Goal: Understand process/instructions: Learn about a topic

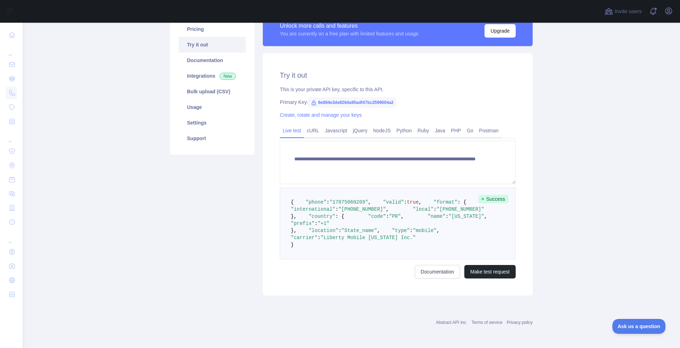
scroll to position [75, 0]
click at [310, 125] on link "cURL" at bounding box center [313, 130] width 18 height 11
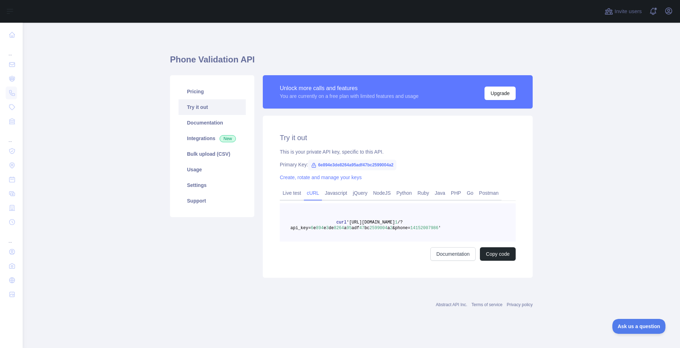
scroll to position [0, 0]
click at [333, 194] on link "Javascript" at bounding box center [336, 192] width 28 height 11
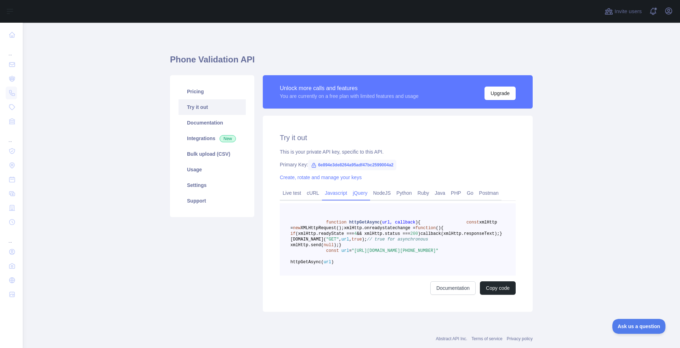
click at [357, 193] on link "jQuery" at bounding box center [360, 192] width 20 height 11
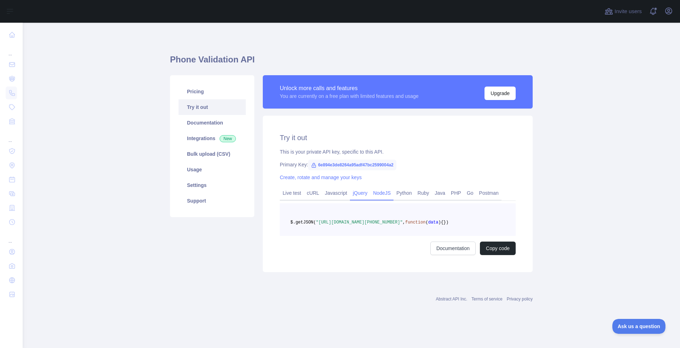
click at [393, 193] on link "NodeJS" at bounding box center [381, 192] width 23 height 11
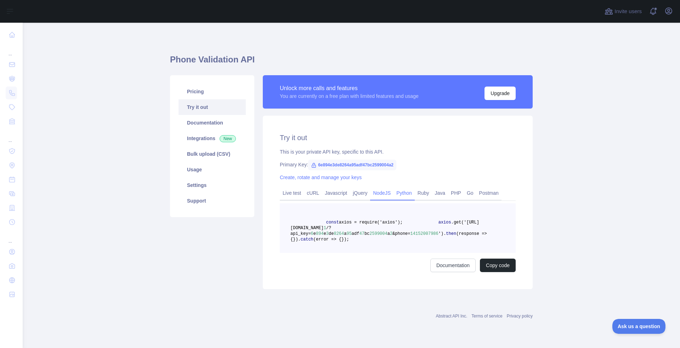
click at [408, 193] on link "Python" at bounding box center [404, 192] width 21 height 11
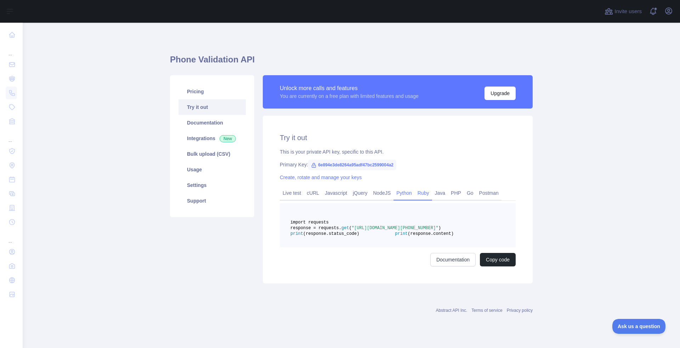
click at [432, 193] on link "Ruby" at bounding box center [423, 192] width 17 height 11
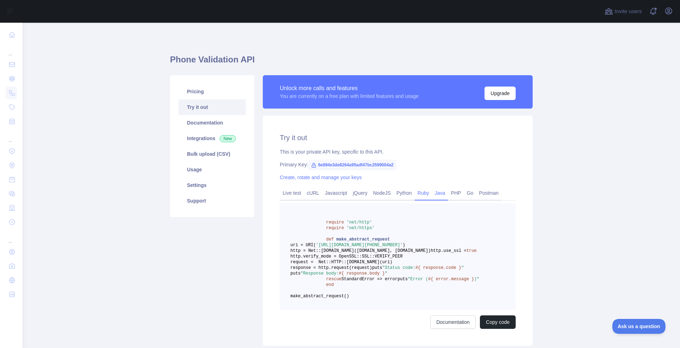
click at [449, 193] on link "Java" at bounding box center [440, 192] width 16 height 11
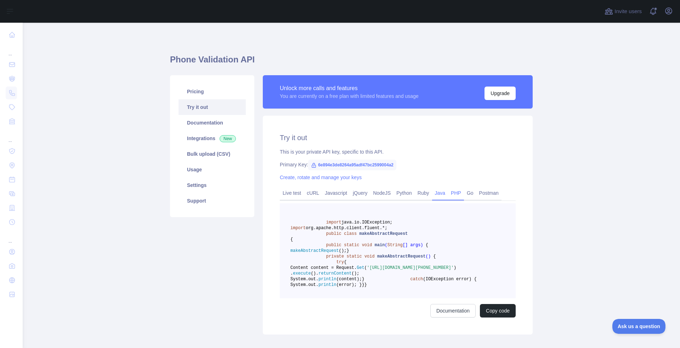
click at [463, 193] on link "PHP" at bounding box center [456, 192] width 16 height 11
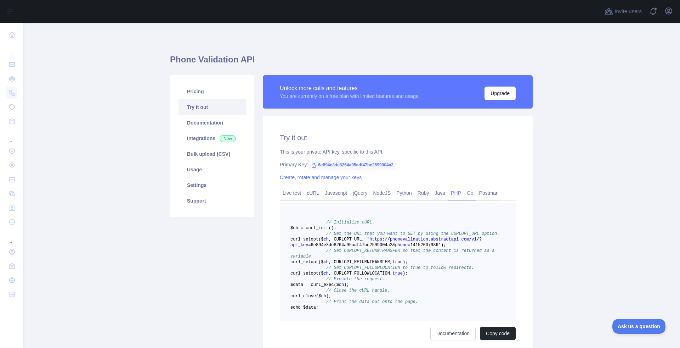
click at [477, 193] on link "Go" at bounding box center [470, 192] width 12 height 11
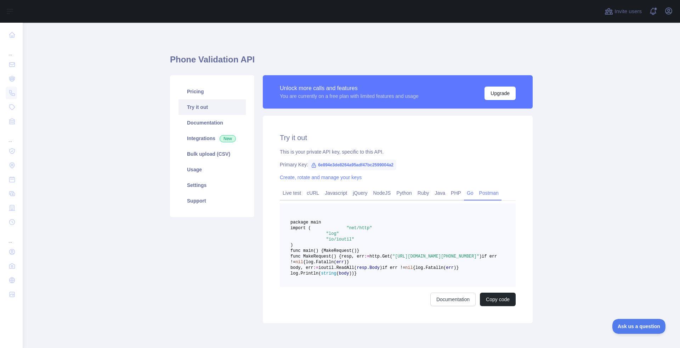
click at [491, 192] on link "Postman" at bounding box center [489, 192] width 25 height 11
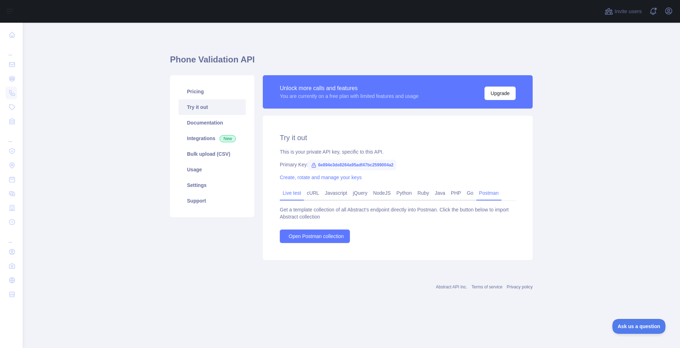
click at [288, 195] on link "Live test" at bounding box center [292, 192] width 24 height 11
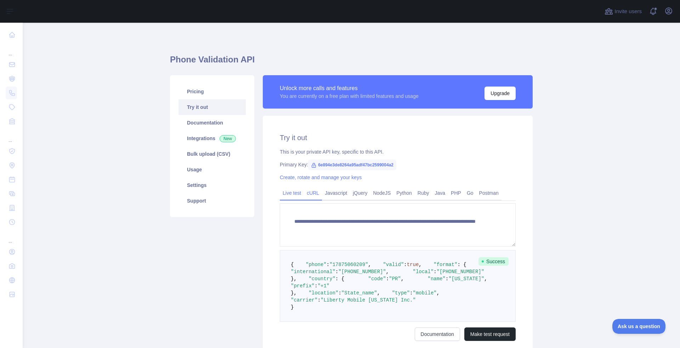
click at [315, 193] on link "cURL" at bounding box center [313, 192] width 18 height 11
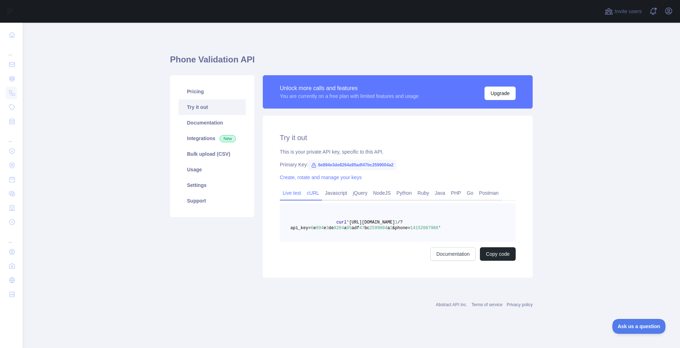
click at [289, 192] on link "Live test" at bounding box center [292, 192] width 24 height 11
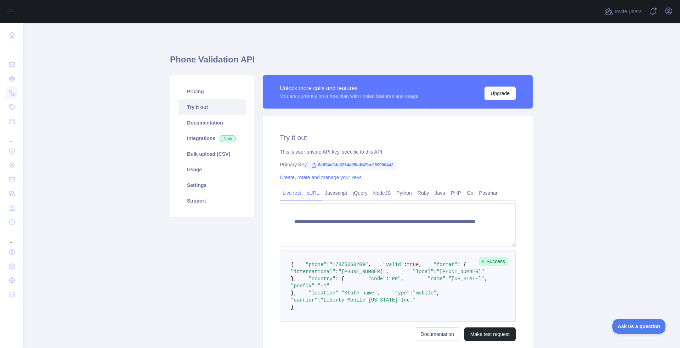
click at [311, 191] on link "cURL" at bounding box center [313, 192] width 18 height 11
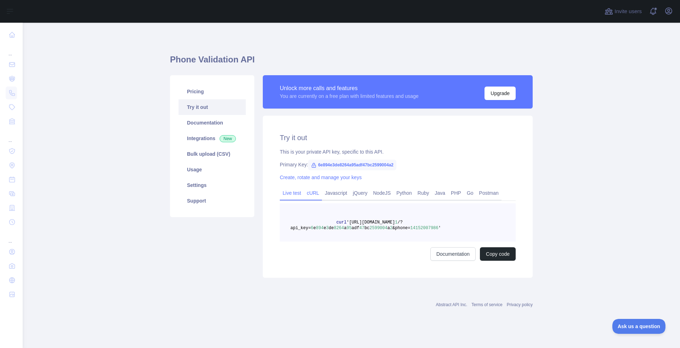
click at [289, 194] on link "Live test" at bounding box center [292, 192] width 24 height 11
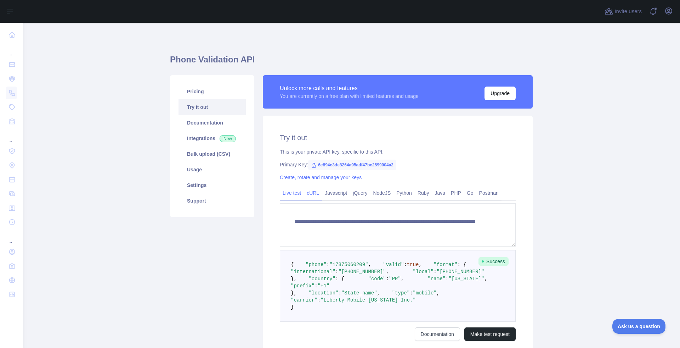
click at [319, 192] on link "cURL" at bounding box center [313, 192] width 18 height 11
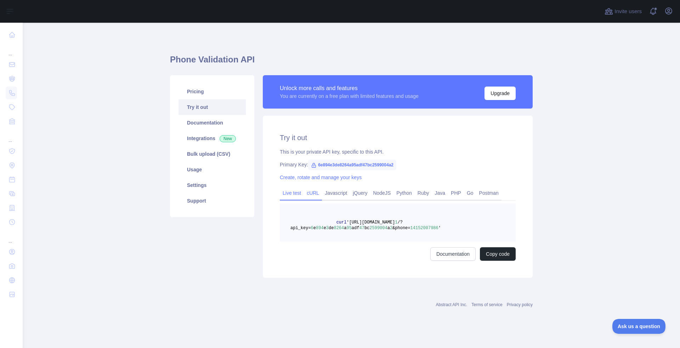
click at [298, 194] on link "Live test" at bounding box center [292, 192] width 24 height 11
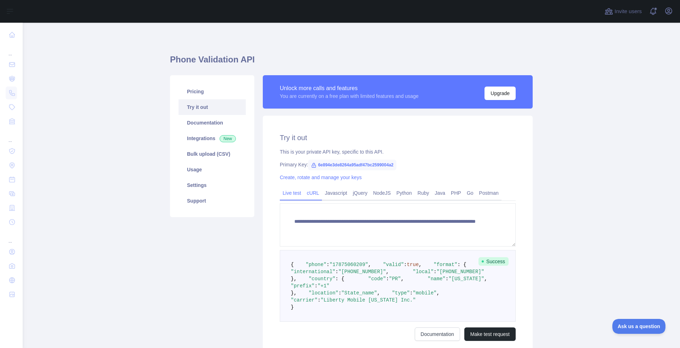
click at [318, 194] on link "cURL" at bounding box center [313, 192] width 18 height 11
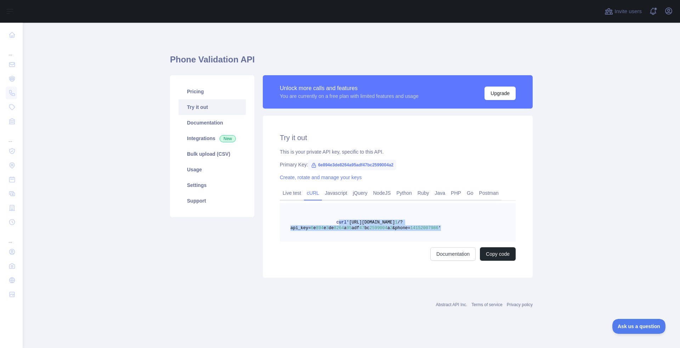
drag, startPoint x: 462, startPoint y: 227, endPoint x: 340, endPoint y: 223, distance: 122.3
click at [340, 223] on pre "curl '[URL][DOMAIN_NAME] 1 /?api_key= 6 e 894 e 3 de 8264 a 95 adf 47 bc [PHONE…" at bounding box center [398, 222] width 236 height 38
click at [478, 232] on pre "curl '[URL][DOMAIN_NAME] 1 /?api_key= 6 e 894 e 3 de 8264 a 95 adf 47 bc [PHONE…" at bounding box center [398, 222] width 236 height 38
click at [337, 192] on link "Javascript" at bounding box center [336, 192] width 28 height 11
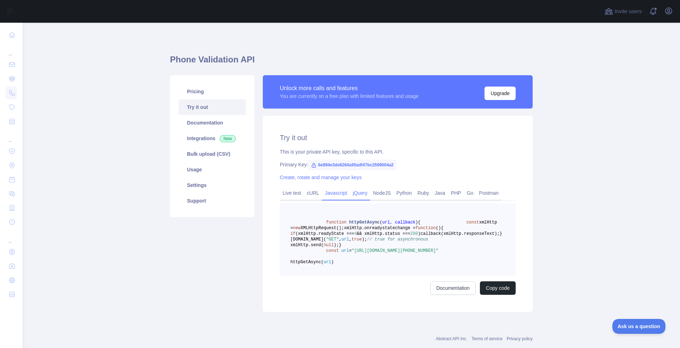
click at [370, 191] on link "jQuery" at bounding box center [360, 192] width 20 height 11
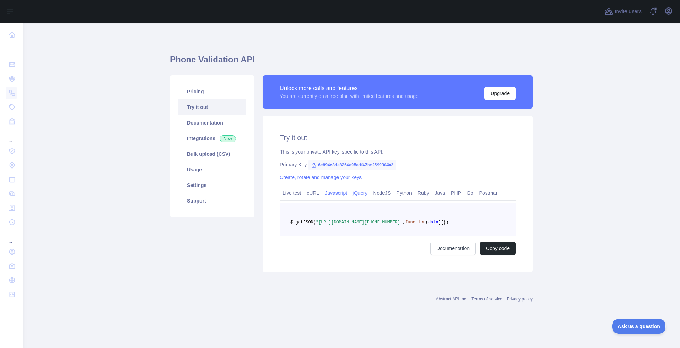
click at [325, 191] on link "Javascript" at bounding box center [336, 192] width 28 height 11
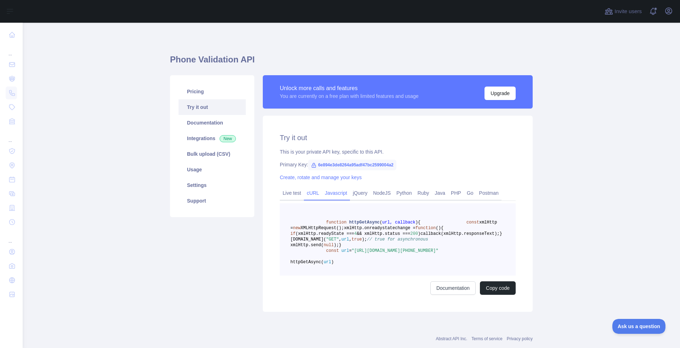
click at [305, 193] on link "cURL" at bounding box center [313, 192] width 18 height 11
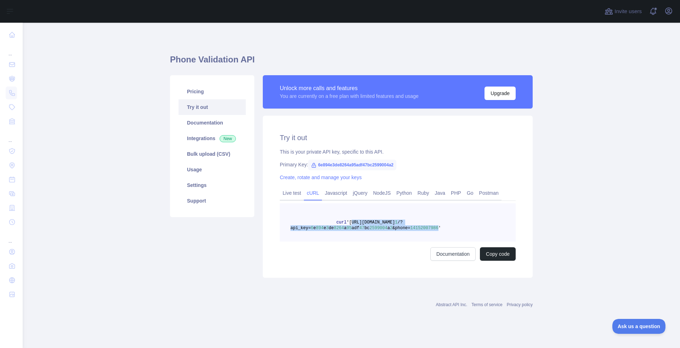
drag, startPoint x: 352, startPoint y: 222, endPoint x: 438, endPoint y: 228, distance: 85.9
click at [438, 228] on span "curl '[URL][DOMAIN_NAME] 1 /?api_key= 6 e 894 e 3 de 8264 a 95 adf 47 bc [PHONE…" at bounding box center [366, 225] width 151 height 11
click at [408, 227] on span "&phone=" at bounding box center [402, 227] width 18 height 5
click at [297, 195] on link "Live test" at bounding box center [292, 192] width 24 height 11
